Goal: Task Accomplishment & Management: Complete application form

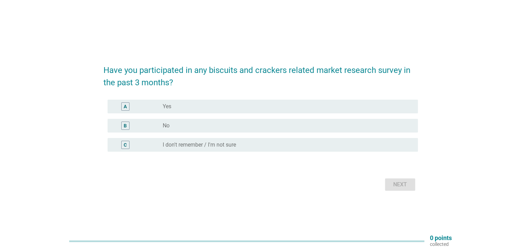
click at [171, 119] on div "B radio_button_unchecked No" at bounding box center [263, 126] width 310 height 14
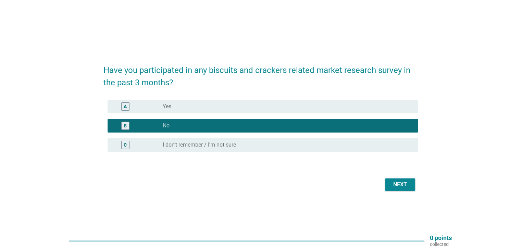
click at [403, 186] on div "Next" at bounding box center [399, 185] width 19 height 8
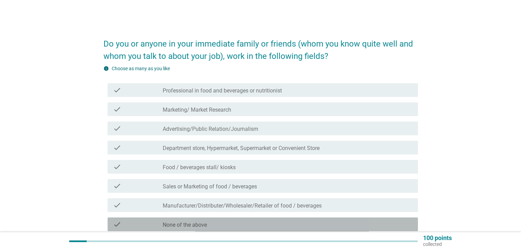
click at [200, 224] on label "None of the above" at bounding box center [185, 225] width 44 height 7
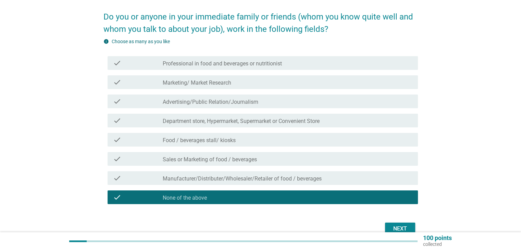
scroll to position [63, 0]
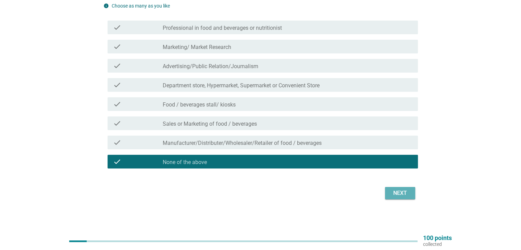
drag, startPoint x: 400, startPoint y: 194, endPoint x: 398, endPoint y: 190, distance: 3.9
click at [400, 193] on div "Next" at bounding box center [399, 193] width 19 height 8
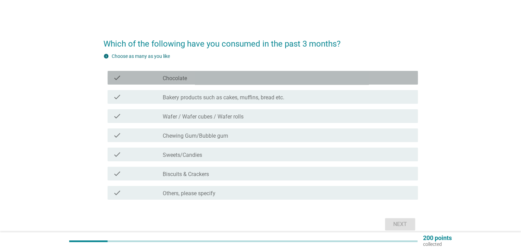
click at [200, 79] on div "check_box_outline_blank Chocolate" at bounding box center [287, 78] width 249 height 8
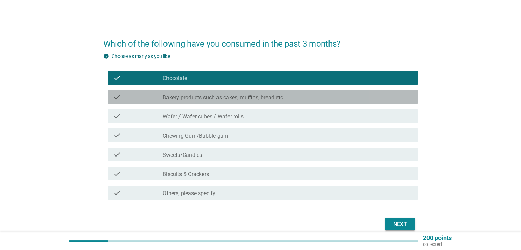
click at [202, 95] on label "Bakery products such as cakes, muffins, bread etc." at bounding box center [224, 97] width 122 height 7
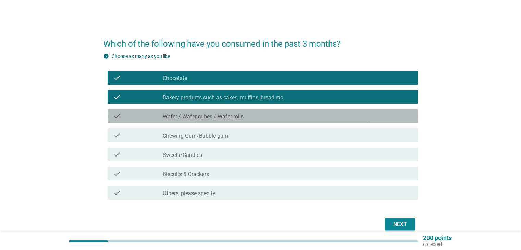
click at [201, 113] on div "check_box_outline_blank Wafer / Wafer cubes / Wafer rolls" at bounding box center [287, 116] width 249 height 8
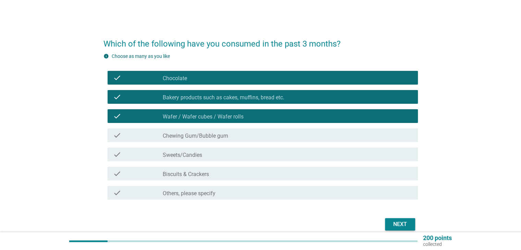
click at [189, 173] on label "Biscuits & Crackers" at bounding box center [186, 174] width 46 height 7
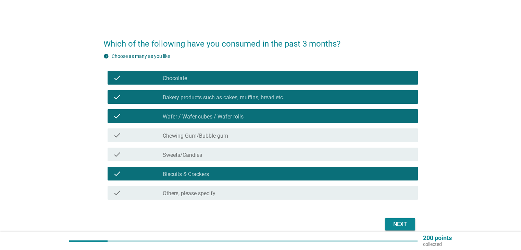
click at [399, 225] on div "Next" at bounding box center [399, 224] width 19 height 8
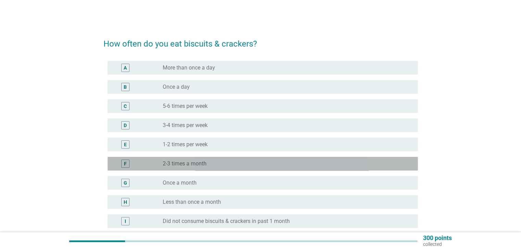
click at [202, 163] on label "2-3 times a month" at bounding box center [185, 163] width 44 height 7
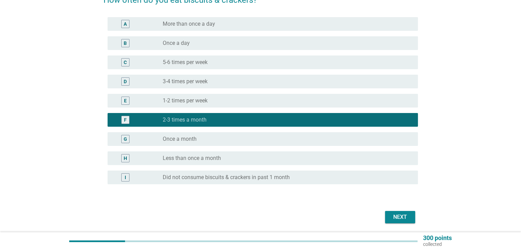
scroll to position [68, 0]
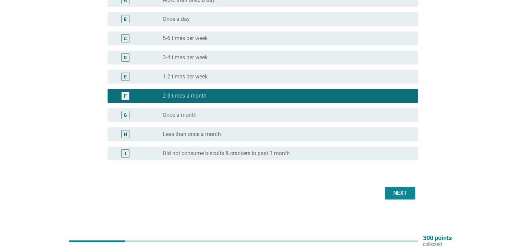
click at [412, 195] on button "Next" at bounding box center [400, 193] width 30 height 12
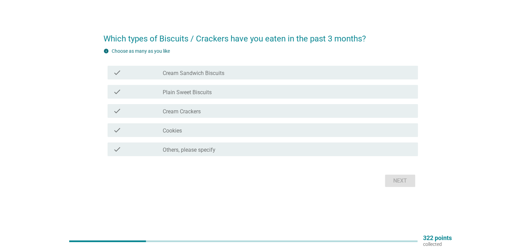
scroll to position [0, 0]
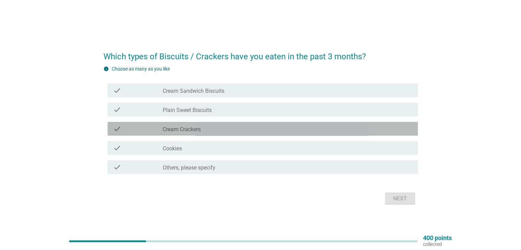
click at [202, 127] on div "check_box_outline_blank Cream Crackers" at bounding box center [287, 129] width 249 height 8
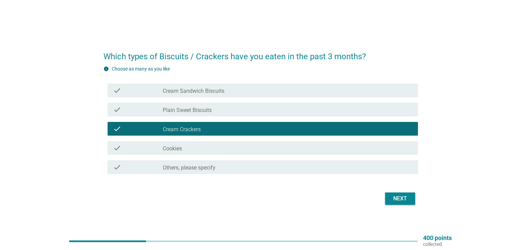
click at [209, 86] on div "check_box_outline_blank Cream Sandwich Biscuits" at bounding box center [287, 90] width 249 height 8
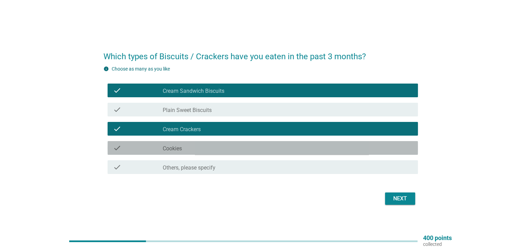
click at [216, 150] on div "check_box_outline_blank Cookies" at bounding box center [287, 148] width 249 height 8
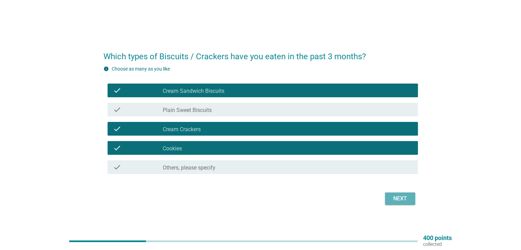
click at [401, 202] on div "Next" at bounding box center [399, 199] width 19 height 8
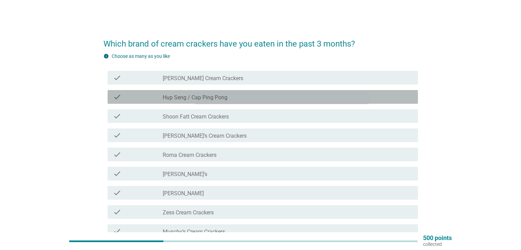
click at [211, 96] on label "Hup Seng / Cap Ping Pong" at bounding box center [195, 97] width 65 height 7
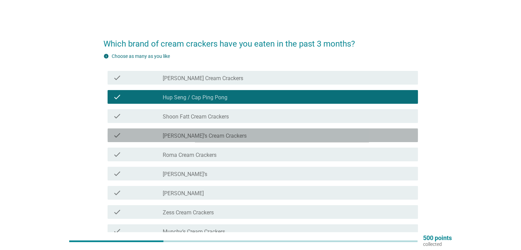
click at [217, 137] on label "[PERSON_NAME]’s Cream Crackers" at bounding box center [205, 136] width 84 height 7
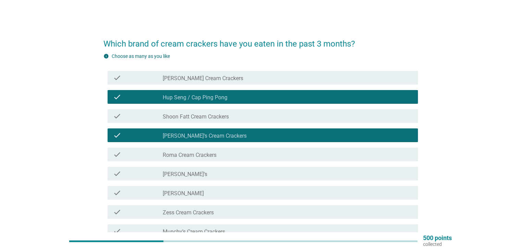
click at [207, 165] on div "check check_box_outline_blank [PERSON_NAME]’s" at bounding box center [260, 173] width 314 height 19
click at [197, 176] on div "check_box_outline_blank [PERSON_NAME]’s" at bounding box center [287, 174] width 249 height 8
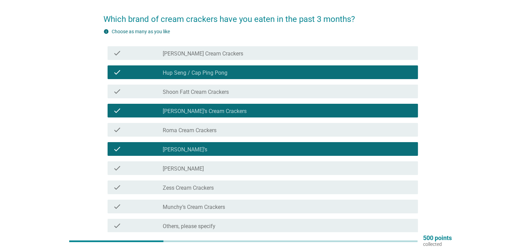
scroll to position [69, 0]
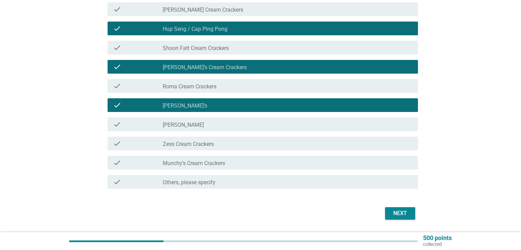
click at [392, 213] on div "Next" at bounding box center [399, 213] width 19 height 8
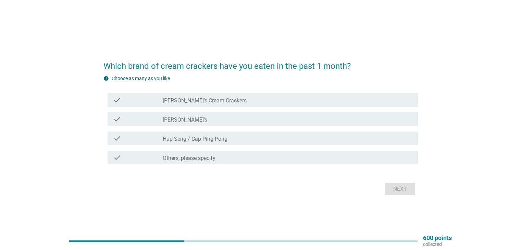
drag, startPoint x: 218, startPoint y: 99, endPoint x: 212, endPoint y: 106, distance: 8.7
click at [219, 100] on div "check_box_outline_blank [PERSON_NAME]’s Cream Crackers" at bounding box center [287, 100] width 249 height 8
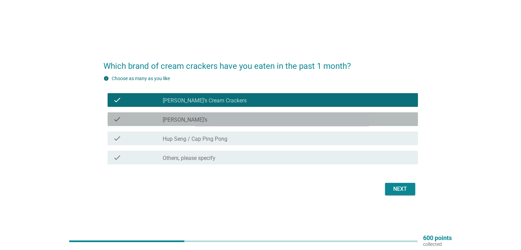
click at [204, 119] on div "check_box_outline_blank [PERSON_NAME]’s" at bounding box center [287, 119] width 249 height 8
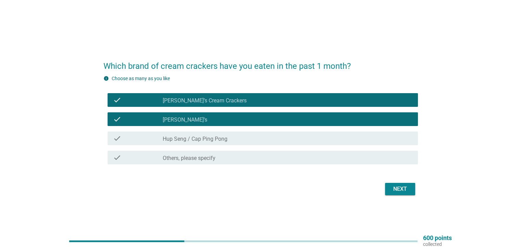
click at [216, 101] on label "[PERSON_NAME]’s Cream Crackers" at bounding box center [205, 100] width 84 height 7
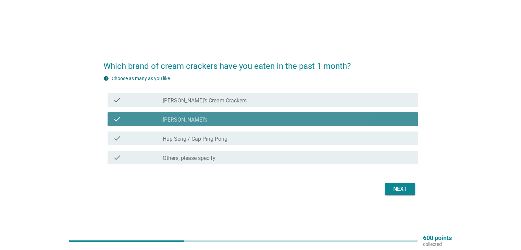
click at [210, 117] on div "check_box_outline_blank [PERSON_NAME]’s" at bounding box center [287, 119] width 249 height 8
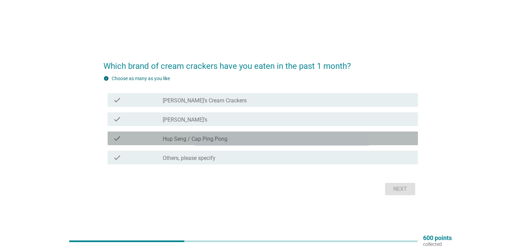
click at [204, 136] on label "Hup Seng / Cap Ping Pong" at bounding box center [195, 139] width 65 height 7
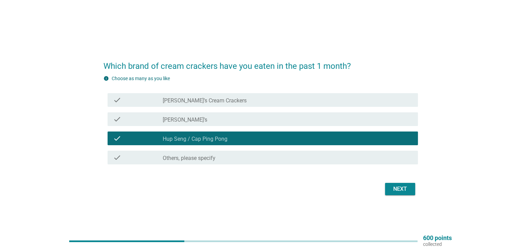
click at [210, 104] on div "check check_box [PERSON_NAME]’s Cream Crackers" at bounding box center [263, 100] width 310 height 14
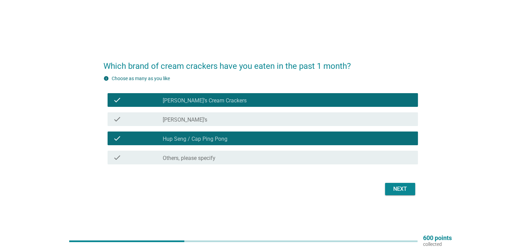
click at [208, 117] on div "check_box_outline_blank [PERSON_NAME]’s" at bounding box center [287, 119] width 249 height 8
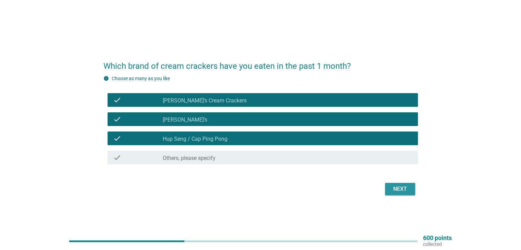
click at [405, 191] on button "Next" at bounding box center [400, 189] width 30 height 12
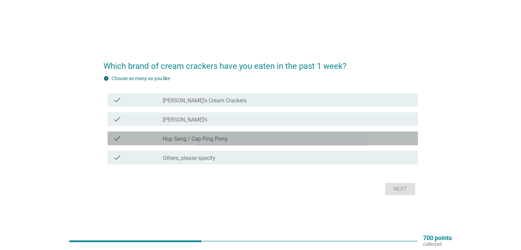
click at [210, 139] on label "Hup Seng / Cap Ping Pong" at bounding box center [195, 139] width 65 height 7
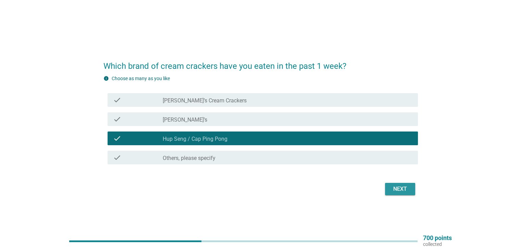
click at [402, 188] on div "Next" at bounding box center [399, 189] width 19 height 8
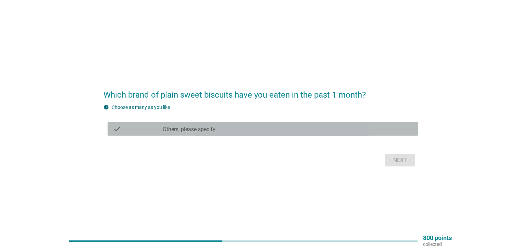
click at [262, 135] on div "check check_box Others, please specify" at bounding box center [263, 129] width 310 height 14
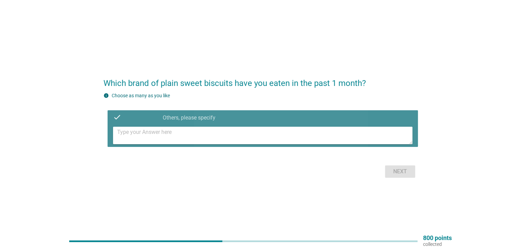
click at [326, 137] on textarea at bounding box center [264, 135] width 295 height 17
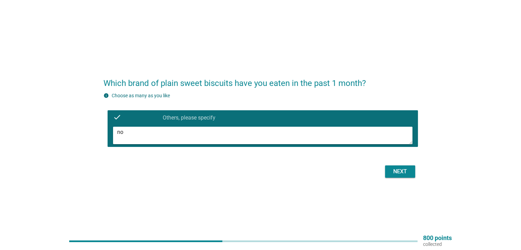
type textarea "n"
type textarea "[PERSON_NAME] brand"
drag, startPoint x: 416, startPoint y: 169, endPoint x: 411, endPoint y: 172, distance: 5.1
click at [416, 170] on div "Next" at bounding box center [260, 171] width 314 height 16
click at [409, 173] on div "Next" at bounding box center [399, 172] width 19 height 8
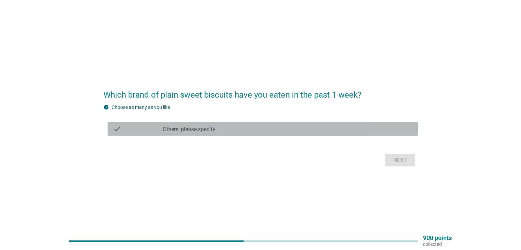
click at [238, 128] on div "check_box Others, please specify" at bounding box center [287, 129] width 249 height 8
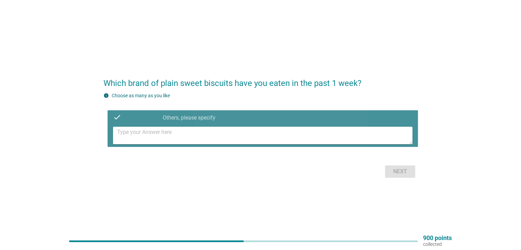
click at [236, 132] on textarea at bounding box center [264, 135] width 295 height 17
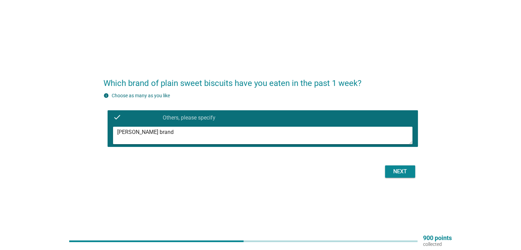
type textarea "[PERSON_NAME] brand"
click at [398, 172] on div "Next" at bounding box center [399, 172] width 19 height 8
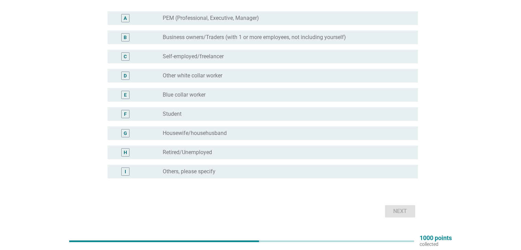
scroll to position [34, 0]
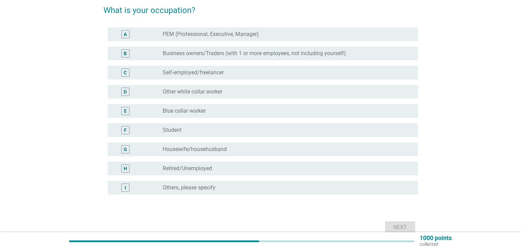
click at [222, 34] on label "PEM (Professional, Executive, Manager)" at bounding box center [211, 34] width 96 height 7
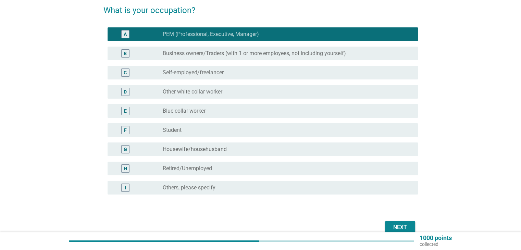
click at [209, 74] on label "Self-employed/freelancer" at bounding box center [193, 72] width 61 height 7
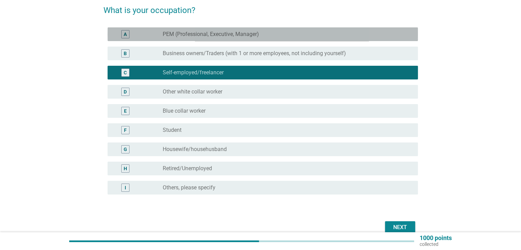
click at [218, 31] on label "PEM (Professional, Executive, Manager)" at bounding box center [211, 34] width 96 height 7
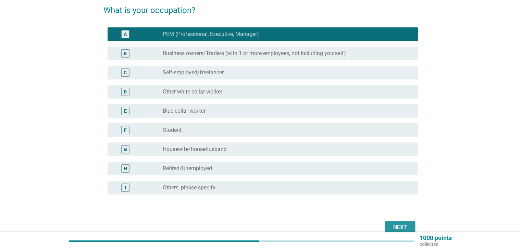
drag, startPoint x: 407, startPoint y: 226, endPoint x: 403, endPoint y: 221, distance: 6.9
click at [407, 226] on div "Next" at bounding box center [399, 227] width 19 height 8
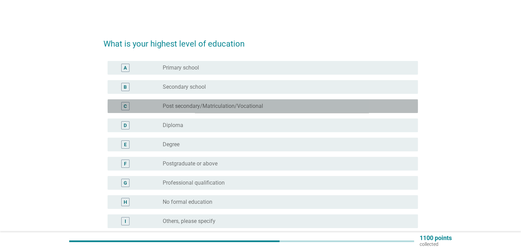
click at [215, 107] on label "Post secondary/Matriculation/Vocational" at bounding box center [213, 106] width 100 height 7
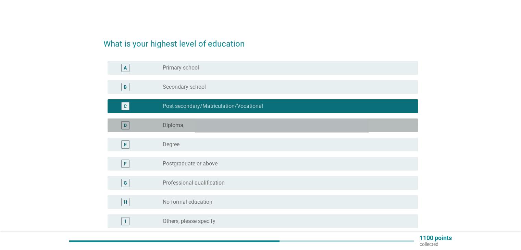
click at [207, 121] on div "D radio_button_unchecked Diploma" at bounding box center [263, 126] width 310 height 14
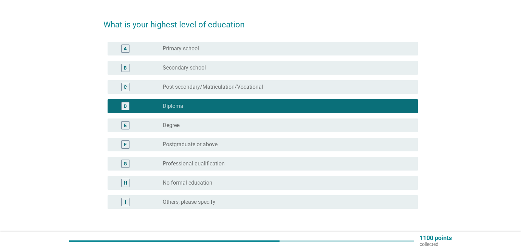
scroll to position [68, 0]
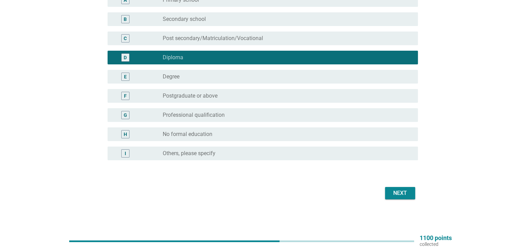
click at [413, 186] on div "Next" at bounding box center [260, 193] width 314 height 16
drag, startPoint x: 410, startPoint y: 191, endPoint x: 406, endPoint y: 181, distance: 10.4
click at [409, 191] on button "Next" at bounding box center [400, 193] width 30 height 12
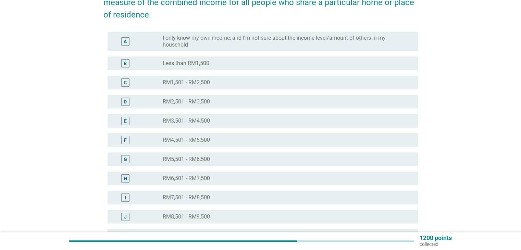
scroll to position [69, 0]
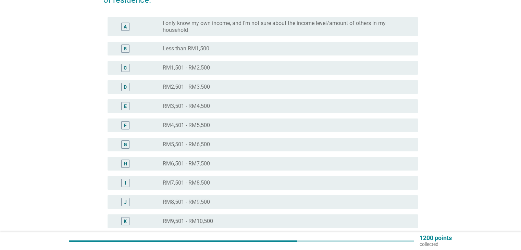
click at [206, 165] on label "RM6,501 - RM7,500" at bounding box center [186, 163] width 47 height 7
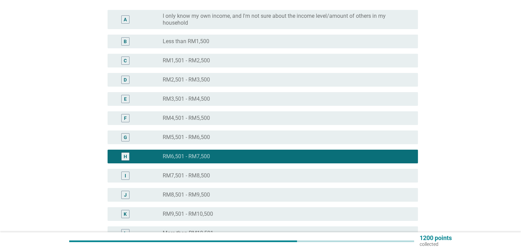
scroll to position [175, 0]
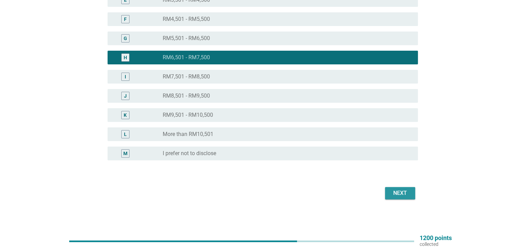
click at [398, 190] on div "Next" at bounding box center [399, 193] width 19 height 8
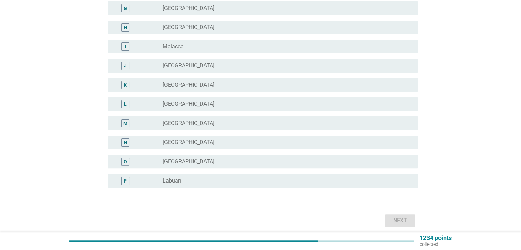
scroll to position [0, 0]
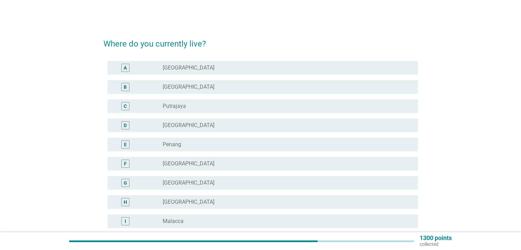
click at [184, 81] on div "B radio_button_unchecked [GEOGRAPHIC_DATA]" at bounding box center [263, 87] width 310 height 14
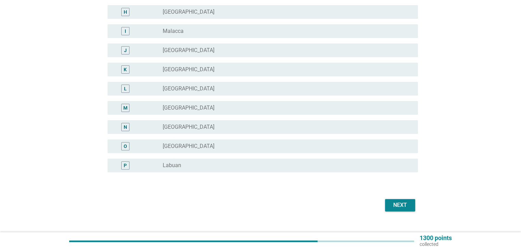
scroll to position [202, 0]
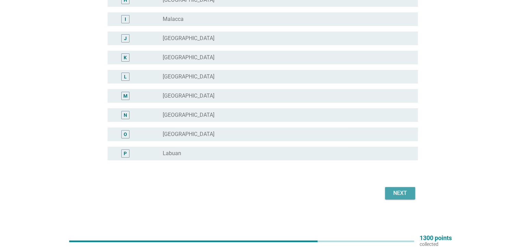
click at [404, 194] on div "Next" at bounding box center [399, 193] width 19 height 8
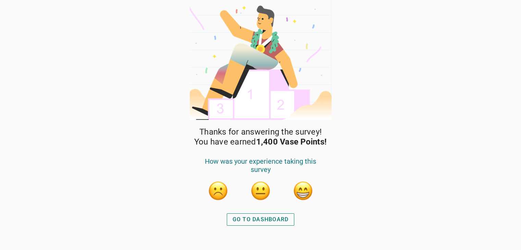
click at [299, 192] on button "button" at bounding box center [303, 191] width 21 height 21
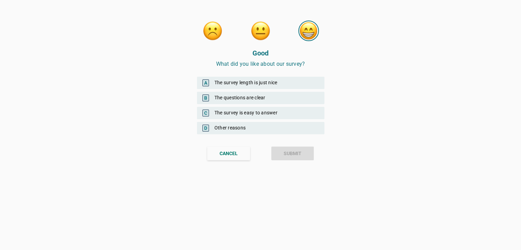
click at [239, 82] on div "A The survey length is just nice" at bounding box center [260, 83] width 127 height 12
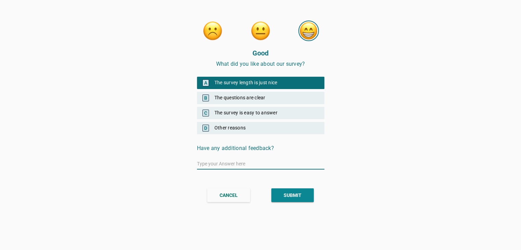
click at [287, 194] on div "SUBMIT" at bounding box center [293, 195] width 18 height 7
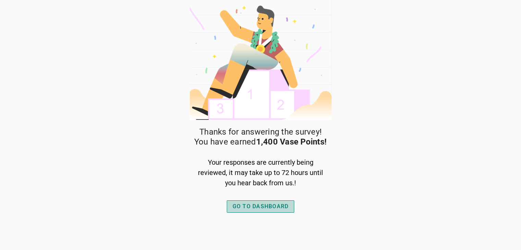
click at [261, 209] on div "GO TO DASHBOARD" at bounding box center [261, 206] width 56 height 8
